Goal: Contribute content

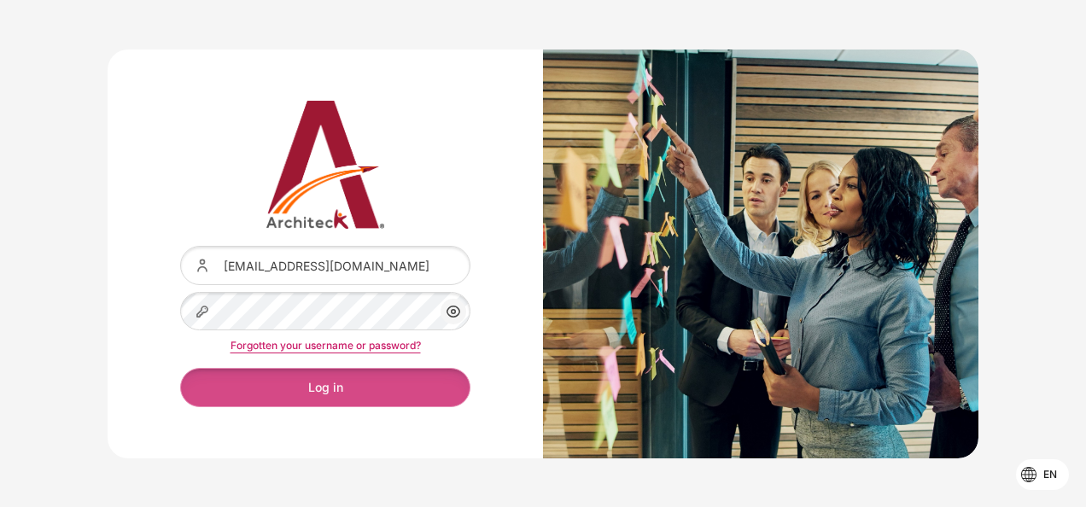
click at [407, 373] on button "Log in" at bounding box center [325, 387] width 290 height 38
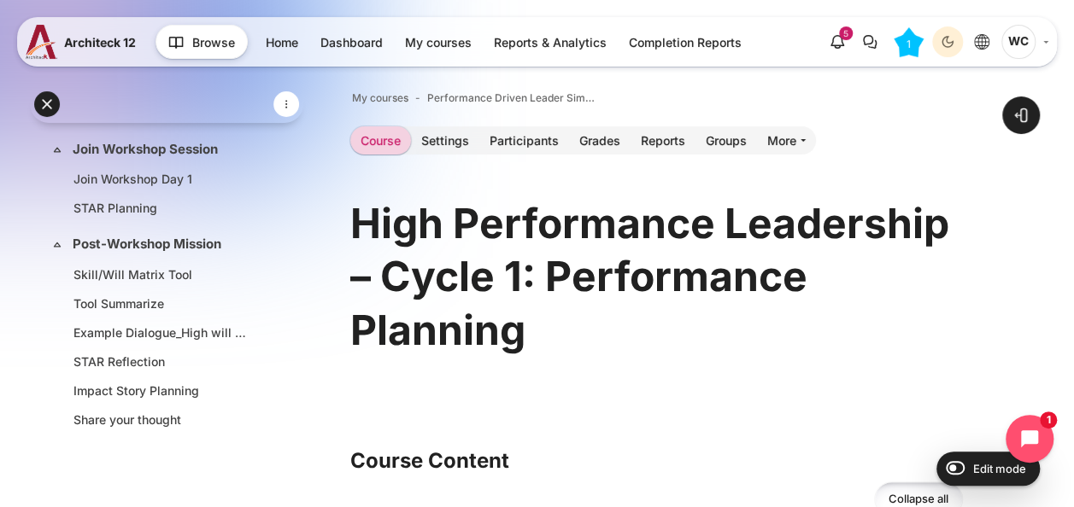
scroll to position [433, 0]
click at [173, 234] on link "Post-Workshop Mission" at bounding box center [165, 244] width 184 height 20
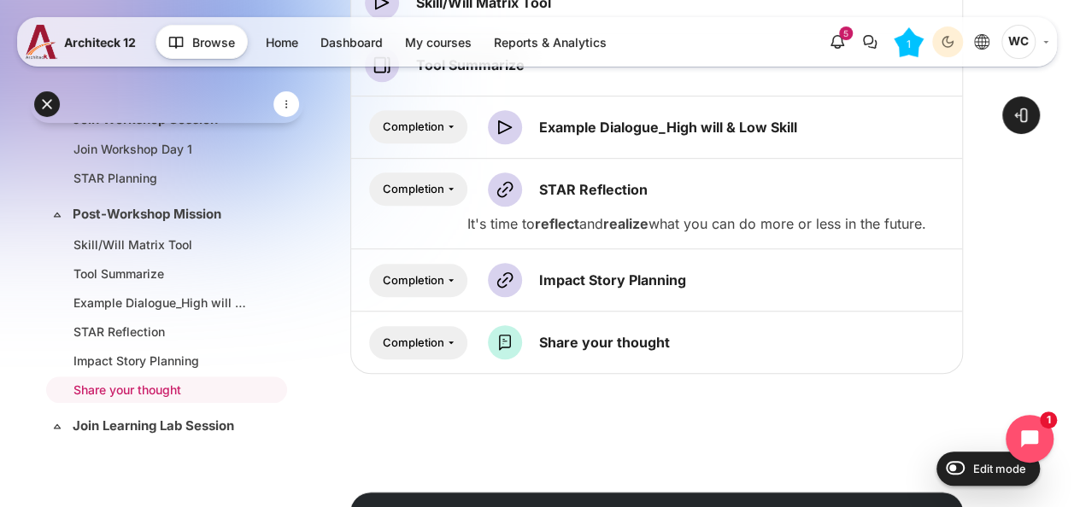
scroll to position [447, 0]
click at [956, 463] on input "Edit mode" at bounding box center [951, 467] width 30 height 17
checkbox input "true"
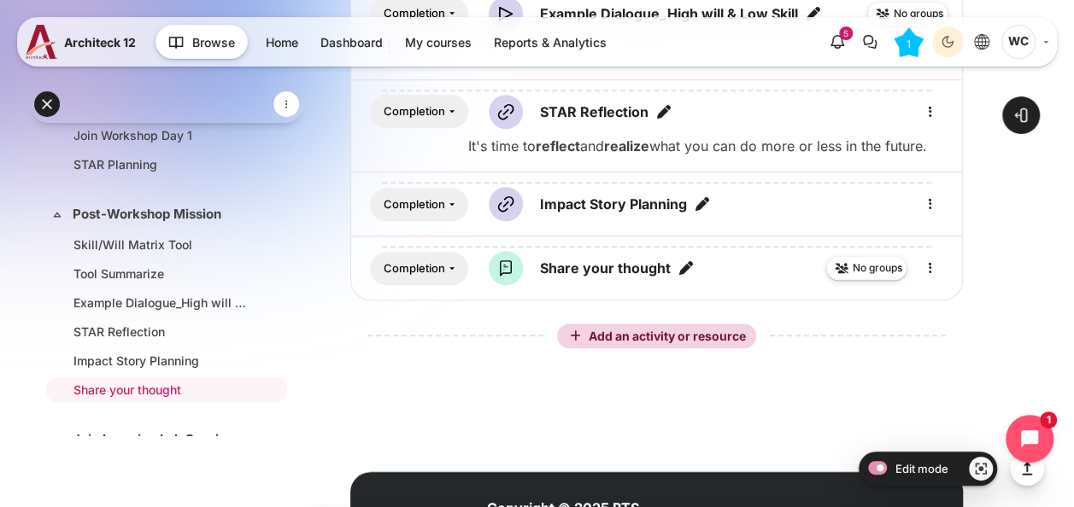
scroll to position [565, 0]
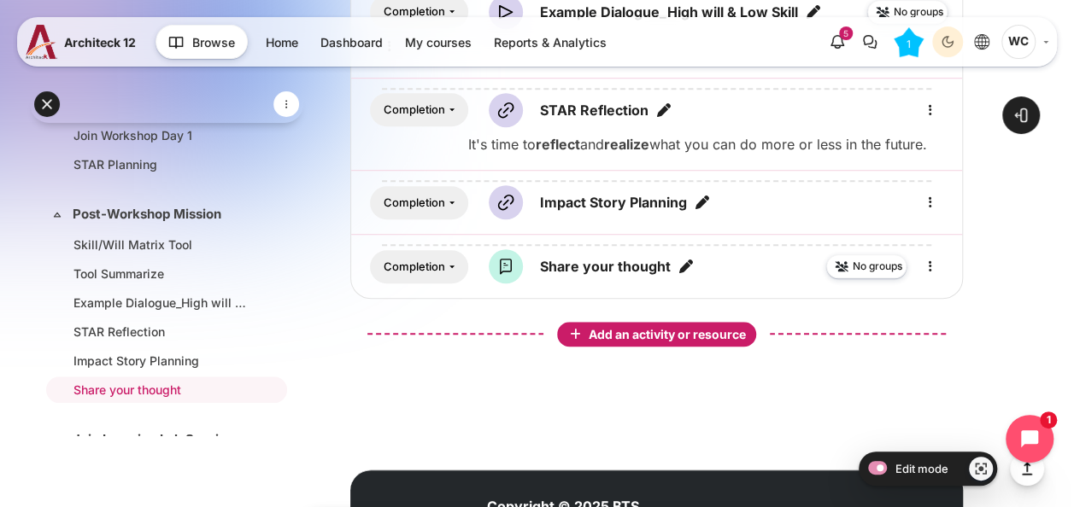
click at [680, 333] on span "Add an activity or resource" at bounding box center [669, 334] width 161 height 15
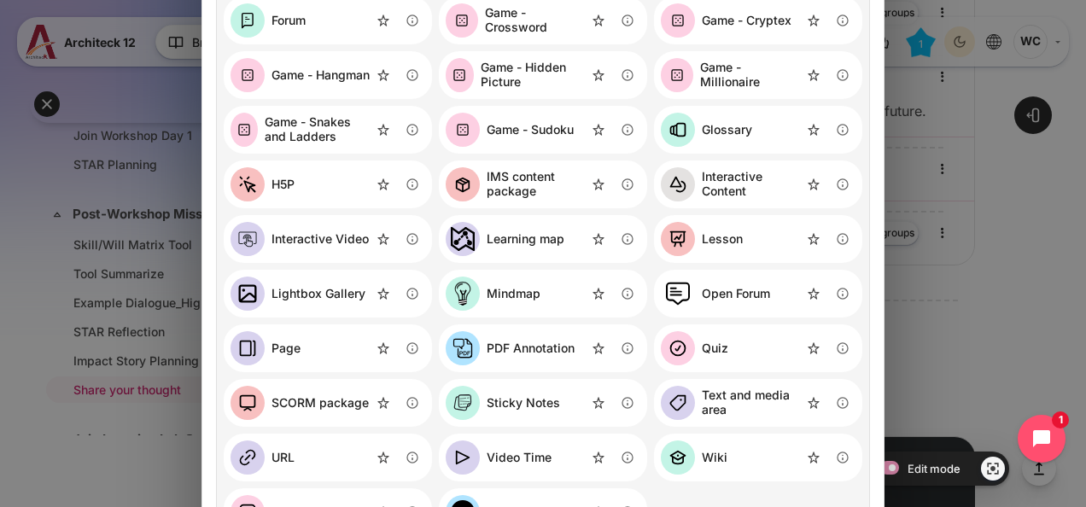
scroll to position [402, 0]
drag, startPoint x: 313, startPoint y: 348, endPoint x: 284, endPoint y: 346, distance: 29.2
click at [284, 346] on div "Page" at bounding box center [328, 348] width 208 height 48
click at [284, 346] on div "Page" at bounding box center [286, 348] width 29 height 15
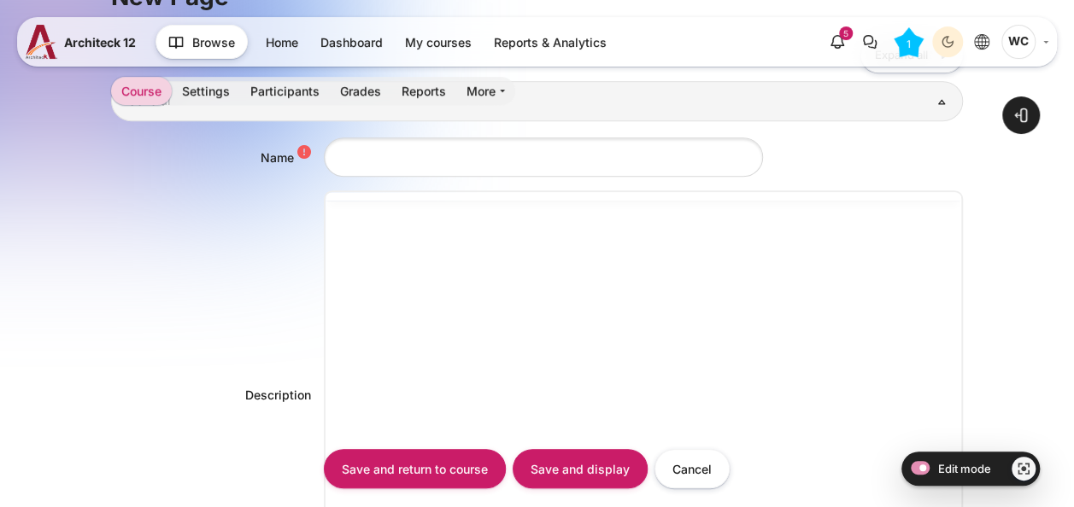
scroll to position [362, 0]
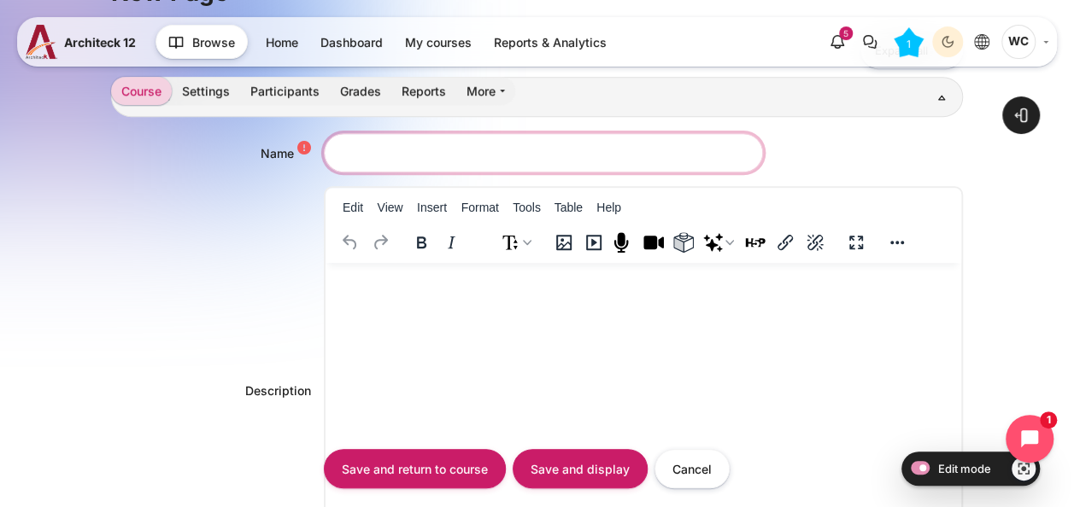
click at [493, 154] on input "Name" at bounding box center [543, 152] width 439 height 38
paste input "Leader’s Opportunity Map"
type input "Leader’s Opportunity Map"
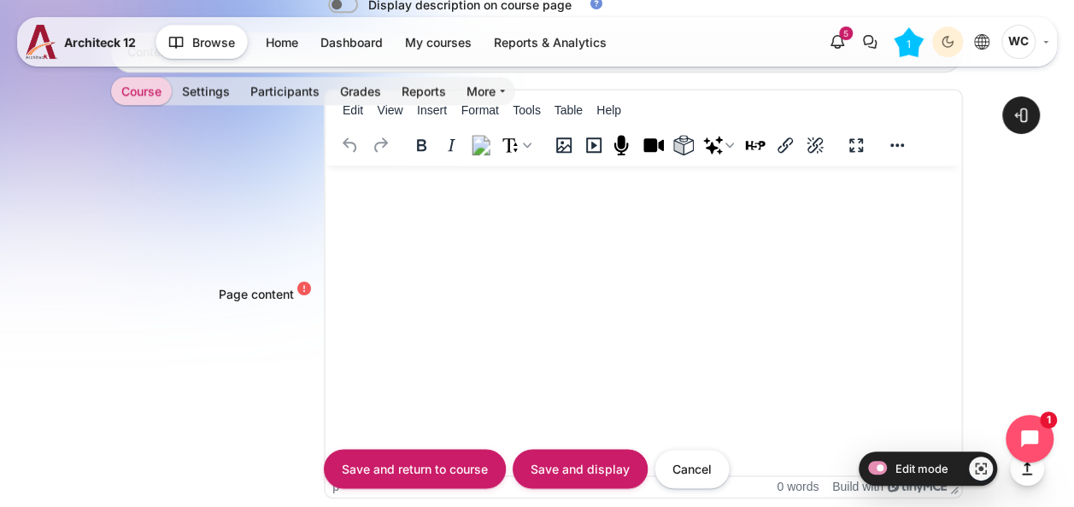
scroll to position [975, 0]
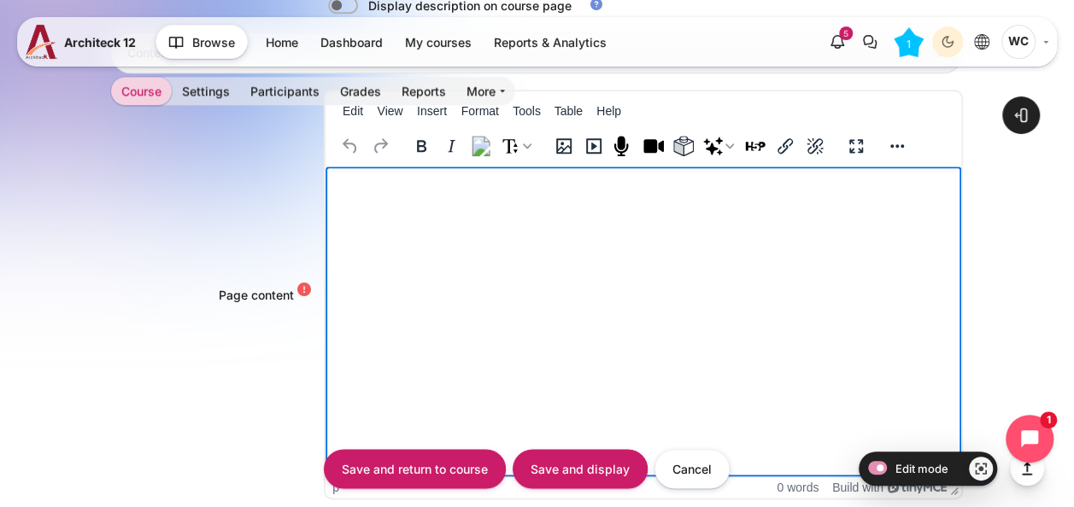
click at [411, 198] on html at bounding box center [642, 183] width 635 height 32
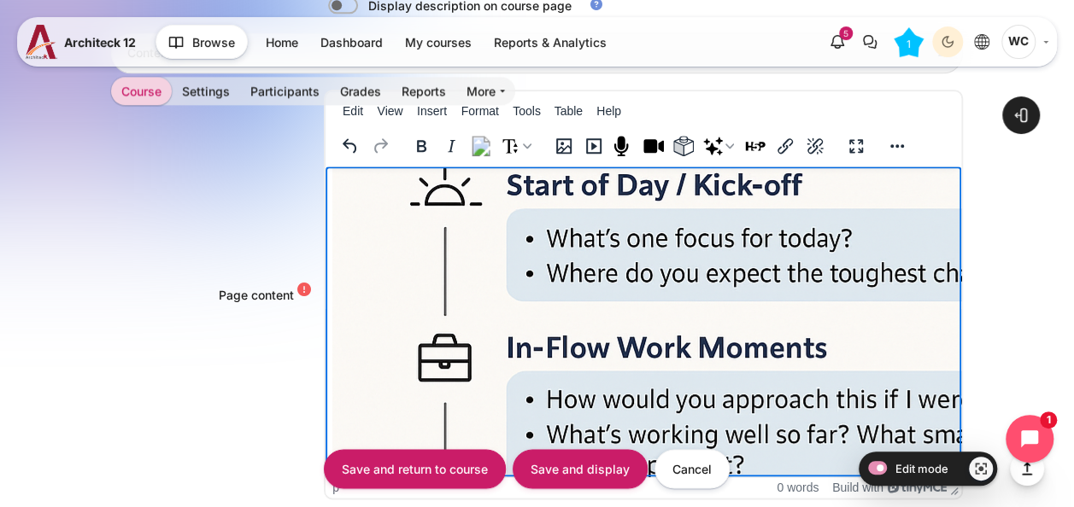
scroll to position [225, 0]
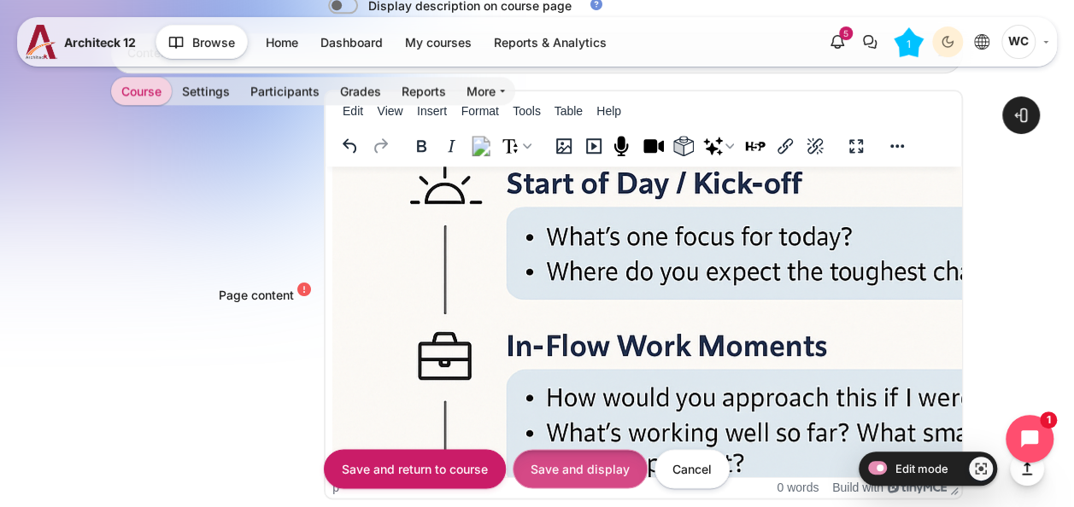
click at [588, 463] on input "Save and display" at bounding box center [579, 469] width 135 height 38
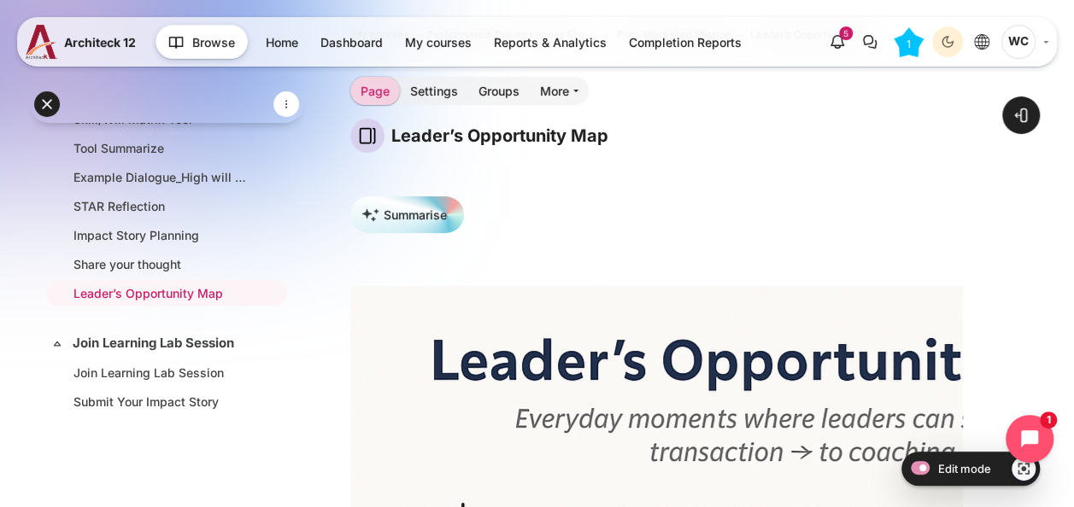
scroll to position [0, 262]
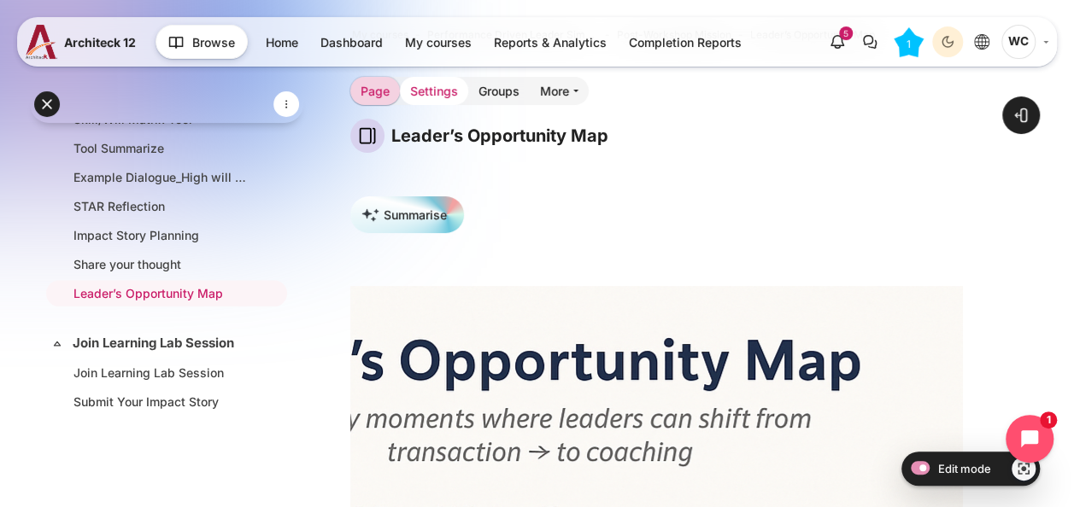
click at [442, 90] on link "Settings" at bounding box center [434, 91] width 68 height 28
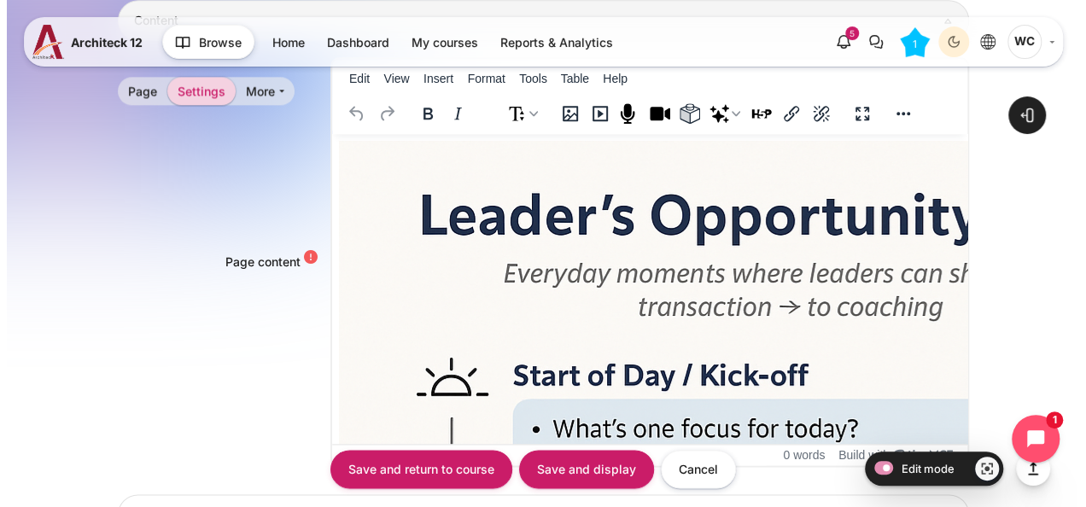
scroll to position [983, 0]
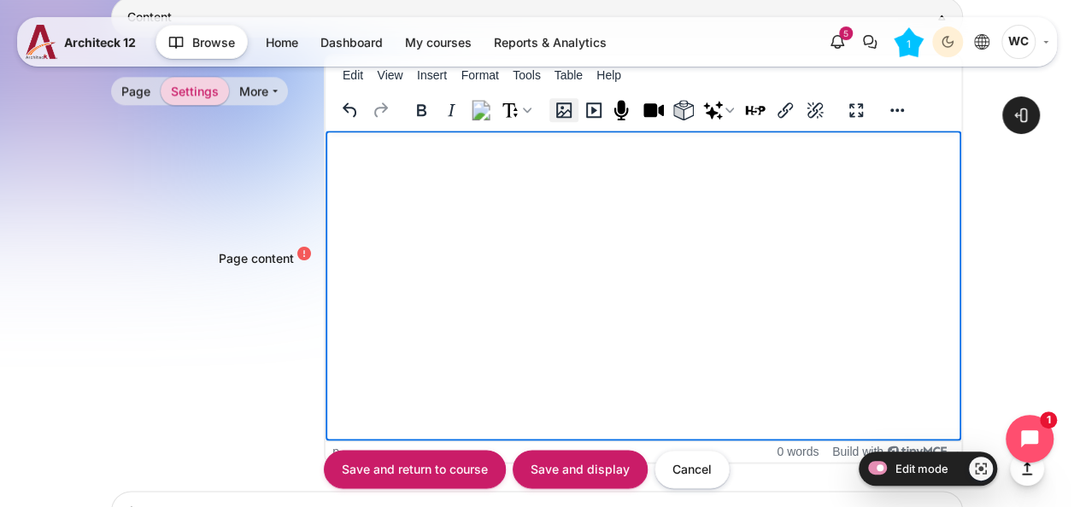
click at [557, 112] on icon "Image" at bounding box center [563, 109] width 15 height 15
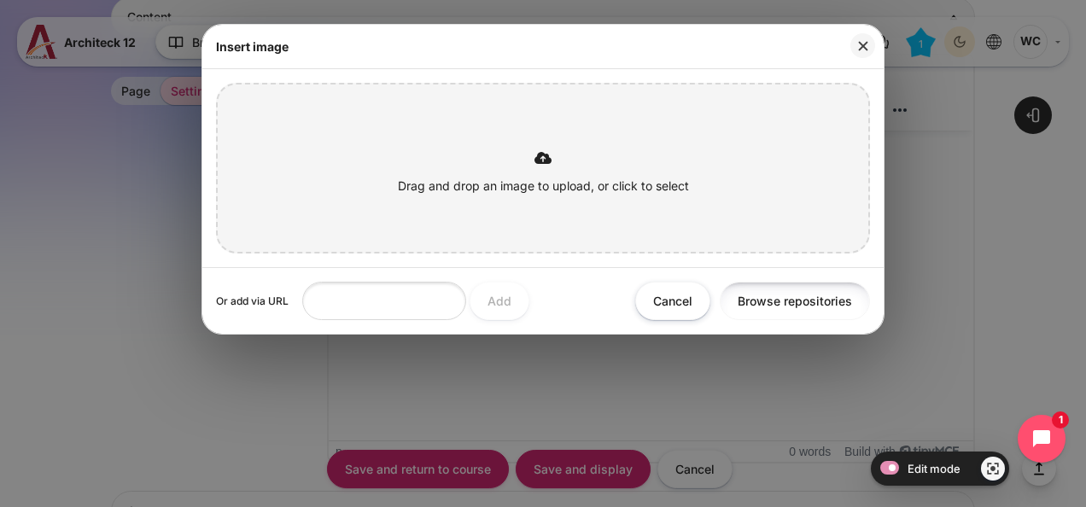
click at [768, 301] on button "Browse repositories" at bounding box center [795, 301] width 150 height 38
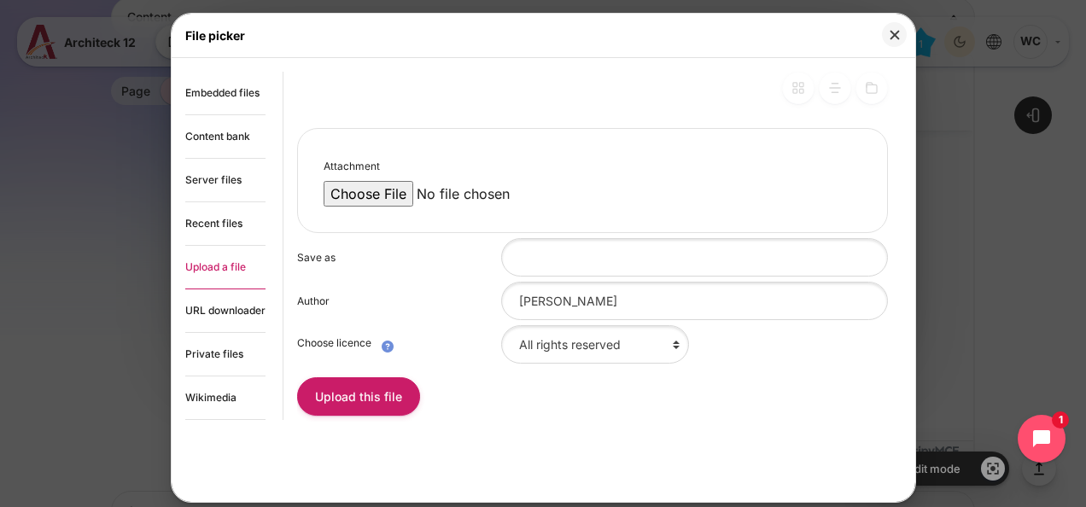
click at [365, 195] on input "Attachment" at bounding box center [469, 194] width 290 height 26
type input "C:\fakepath\ChatGPT Image Sep 2, 2025, 11_05_57 AM.png"
click at [384, 392] on button "Upload this file" at bounding box center [358, 397] width 123 height 38
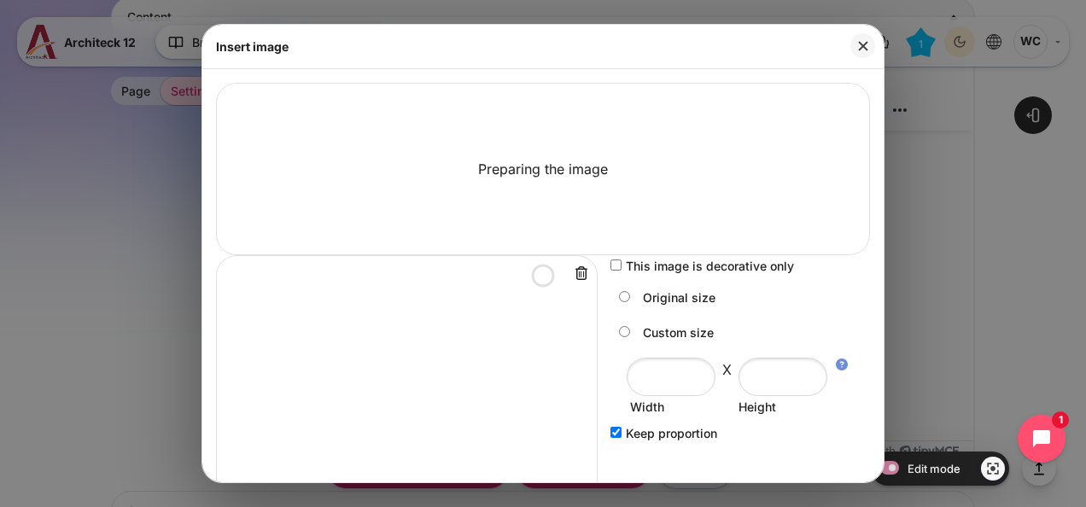
radio input "true"
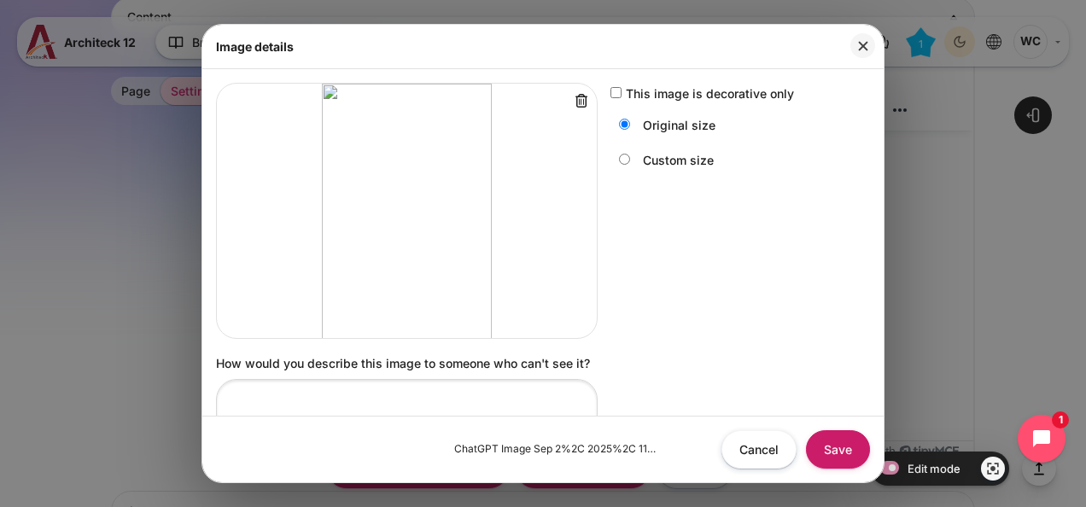
click at [659, 97] on label "This image is decorative only" at bounding box center [710, 94] width 168 height 18
click at [622, 97] on input "This image is decorative only" at bounding box center [616, 92] width 11 height 11
checkbox input "true"
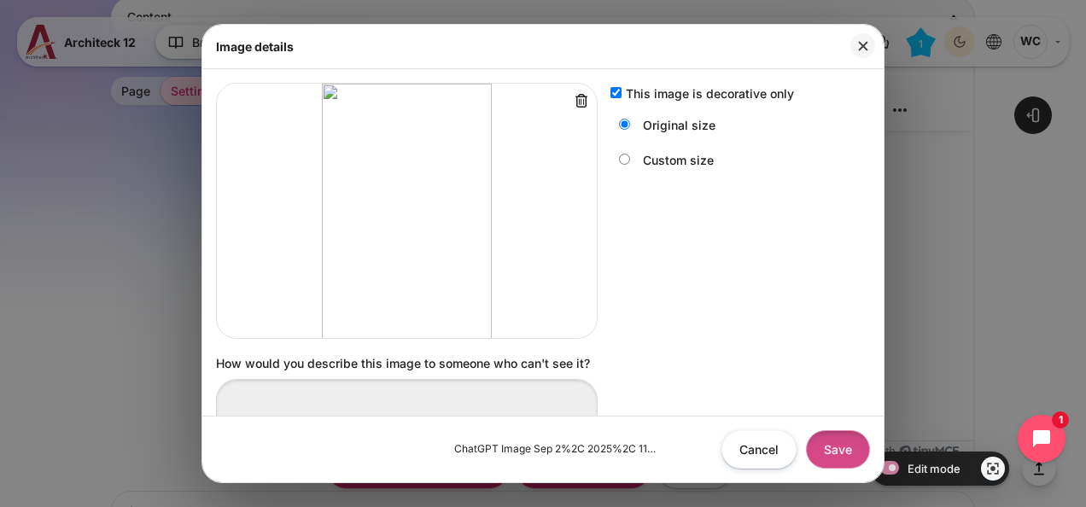
click at [849, 456] on button "Save" at bounding box center [838, 449] width 64 height 38
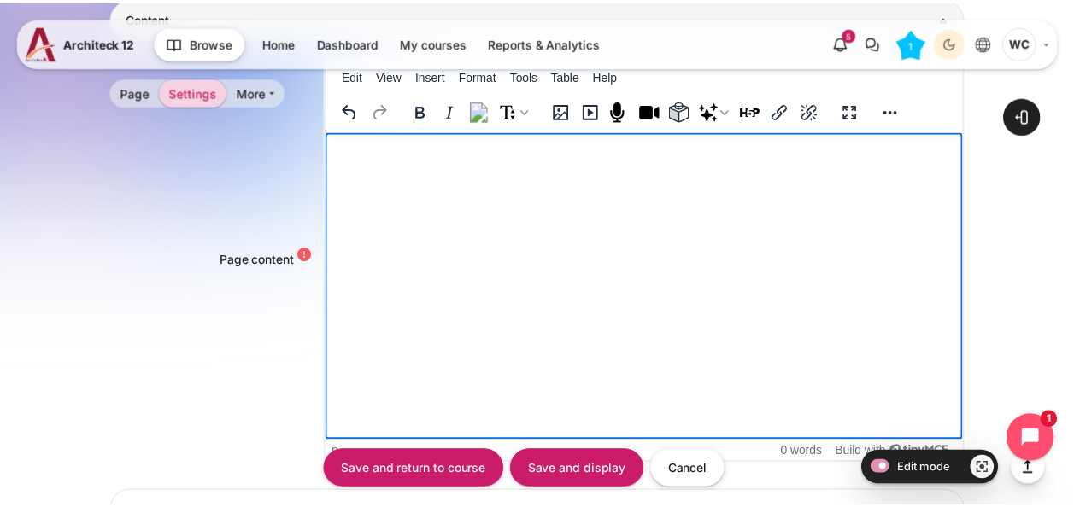
scroll to position [166, 0]
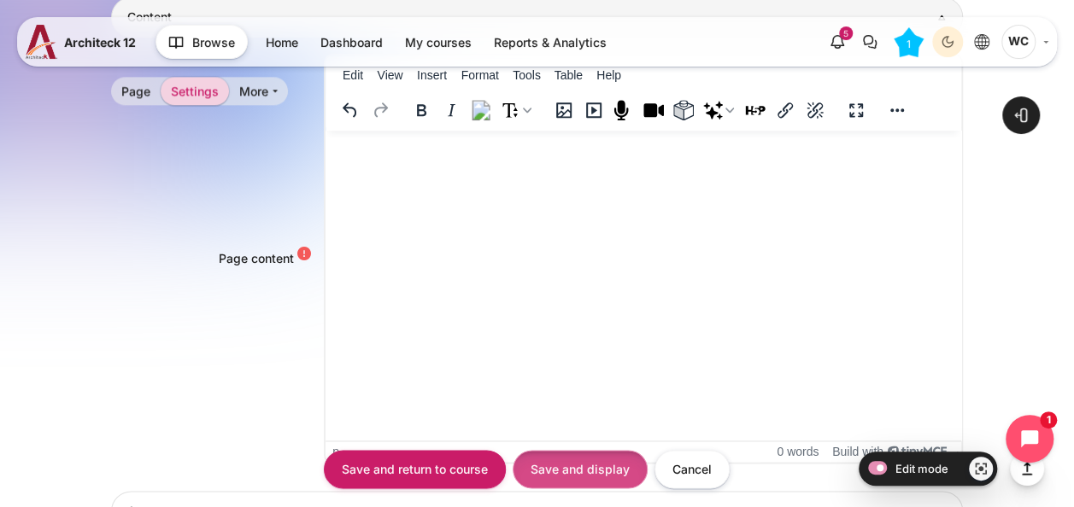
click at [606, 454] on input "Save and display" at bounding box center [579, 469] width 135 height 38
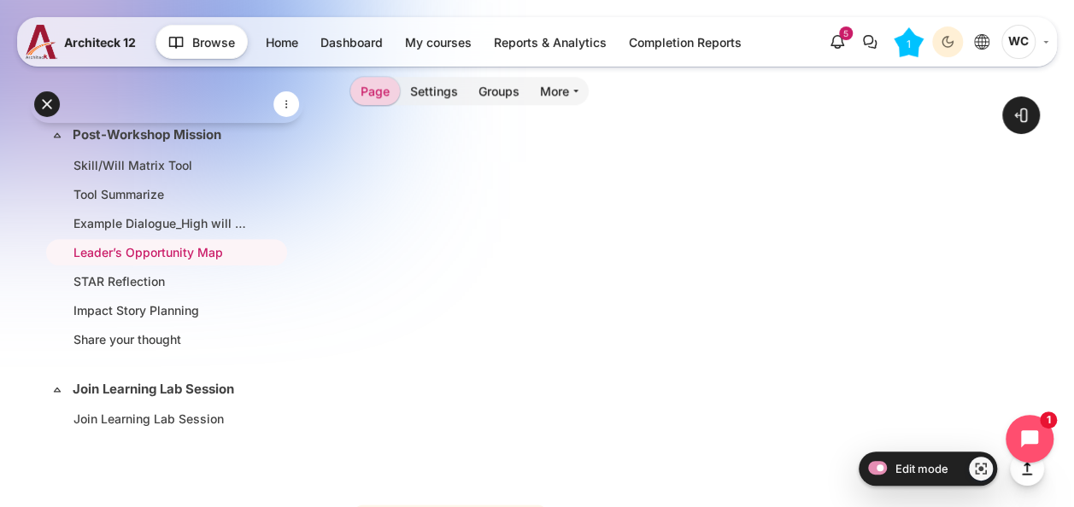
scroll to position [805, 0]
